Goal: Navigation & Orientation: Understand site structure

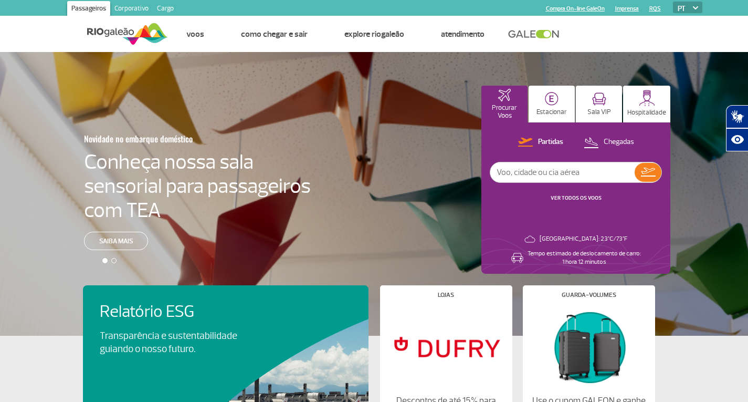
click at [136, 35] on img at bounding box center [127, 34] width 81 height 26
click at [135, 8] on link "Corporativo" at bounding box center [131, 9] width 43 height 17
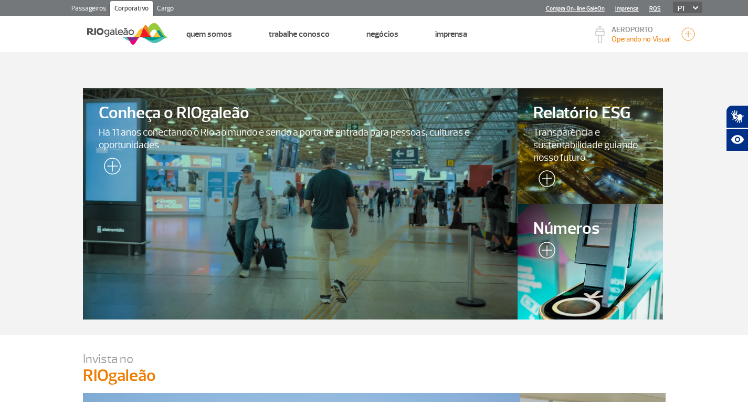
click at [162, 8] on link "Cargo" at bounding box center [165, 9] width 25 height 17
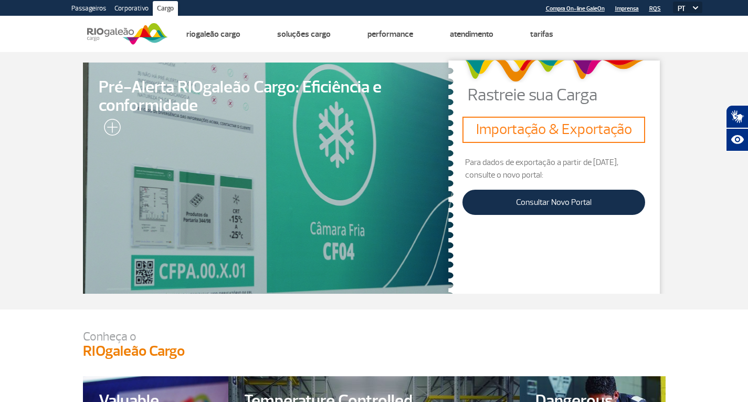
click at [133, 11] on link "Corporativo" at bounding box center [131, 9] width 43 height 17
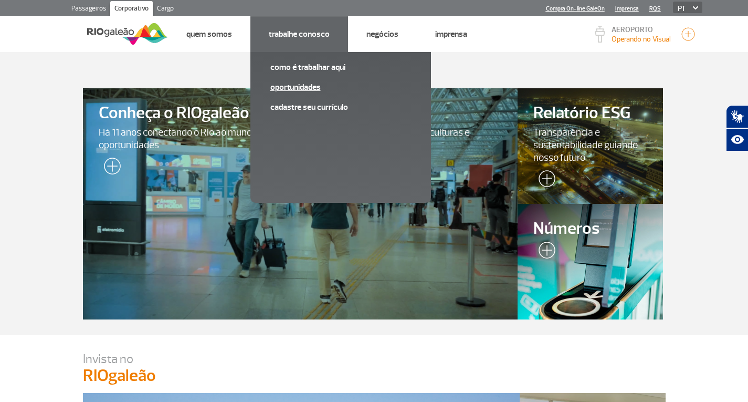
click at [309, 83] on link "Oportunidades" at bounding box center [340, 87] width 141 height 12
